Goal: Task Accomplishment & Management: Manage account settings

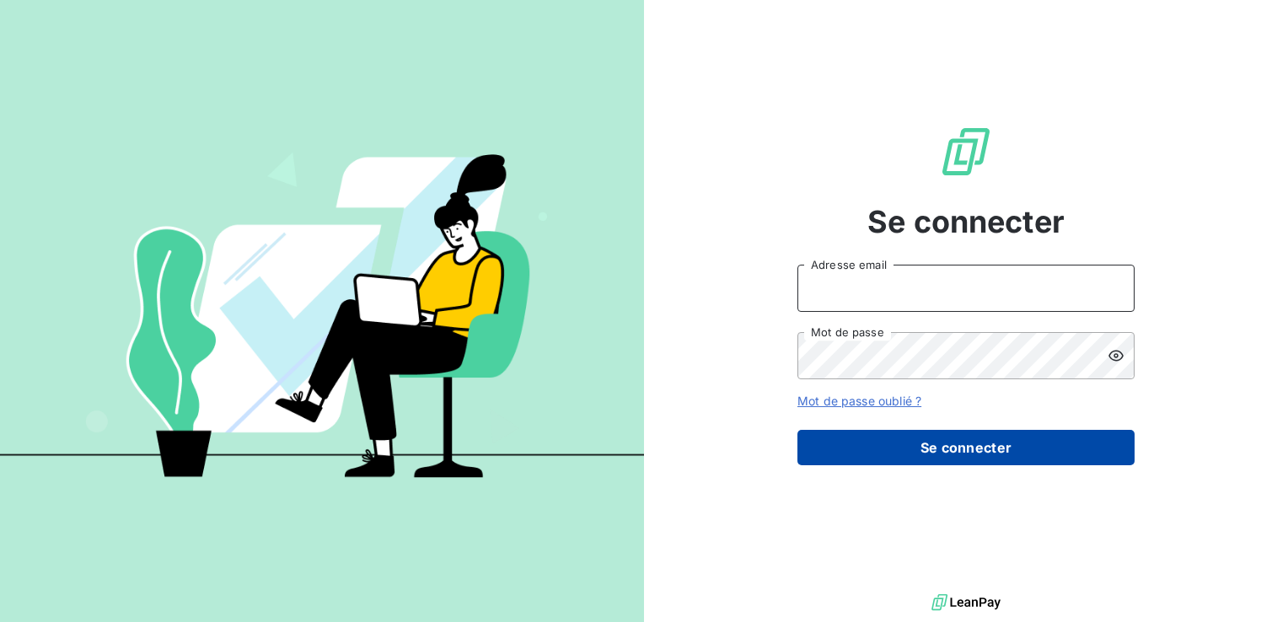
type input "[EMAIL_ADDRESS][PERSON_NAME][DOMAIN_NAME]"
click at [932, 438] on button "Se connecter" at bounding box center [966, 447] width 337 height 35
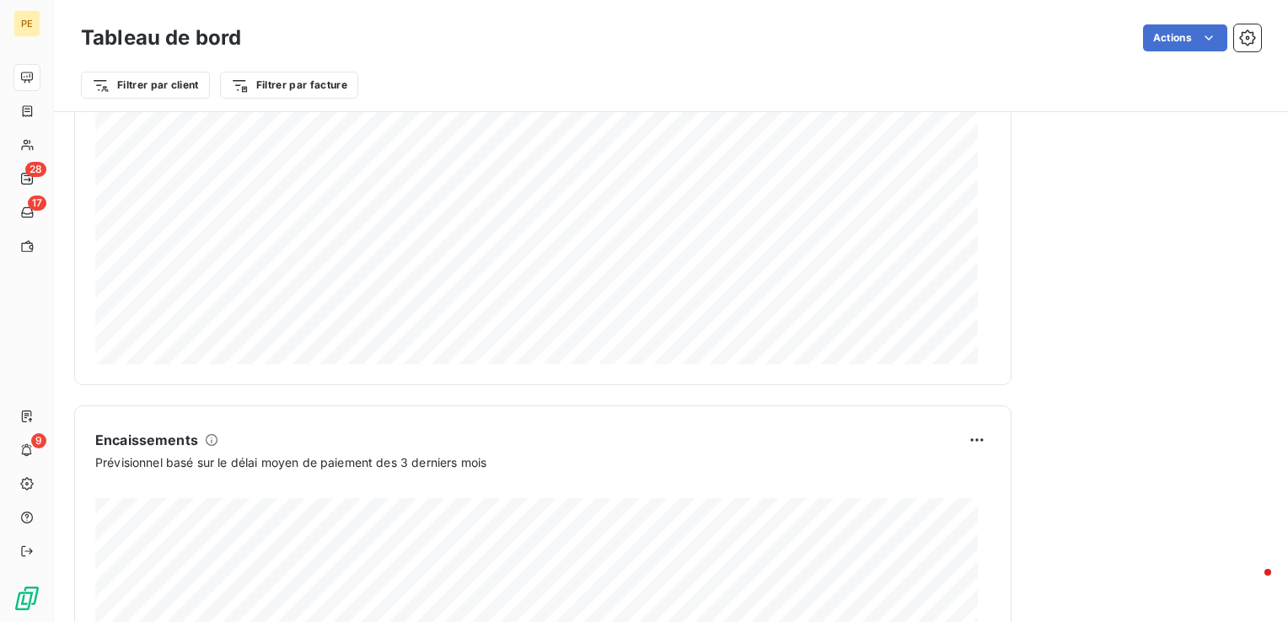
scroll to position [1020, 0]
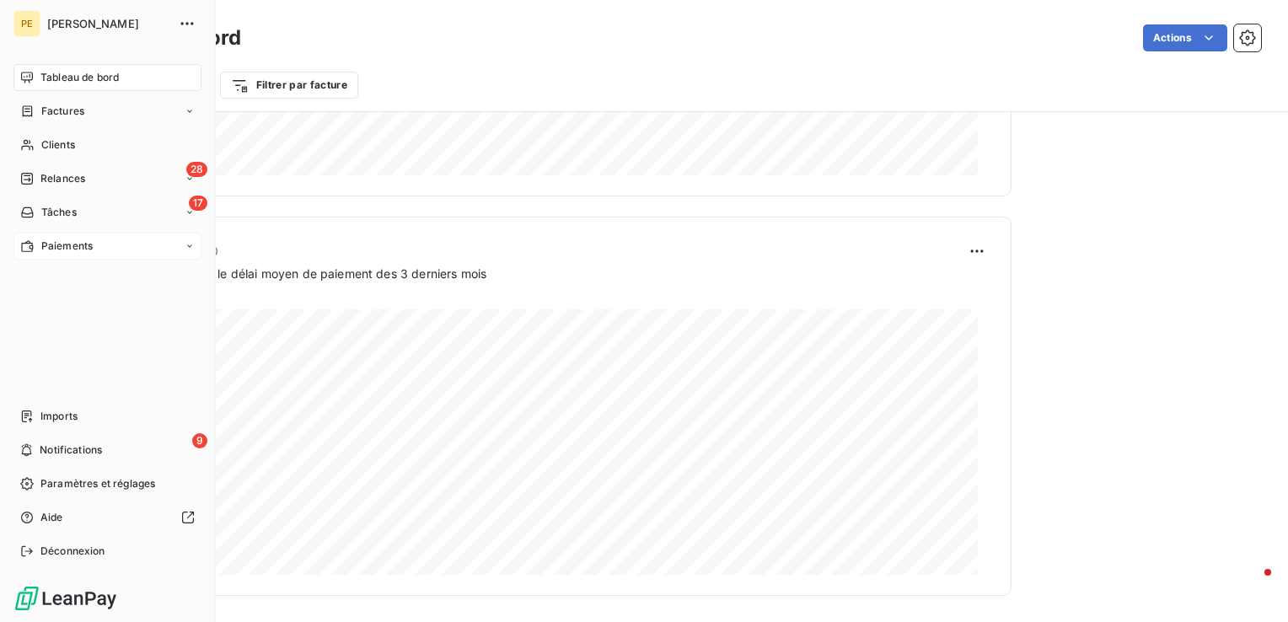
click at [56, 245] on span "Paiements" at bounding box center [66, 246] width 51 height 15
